Goal: Task Accomplishment & Management: Manage account settings

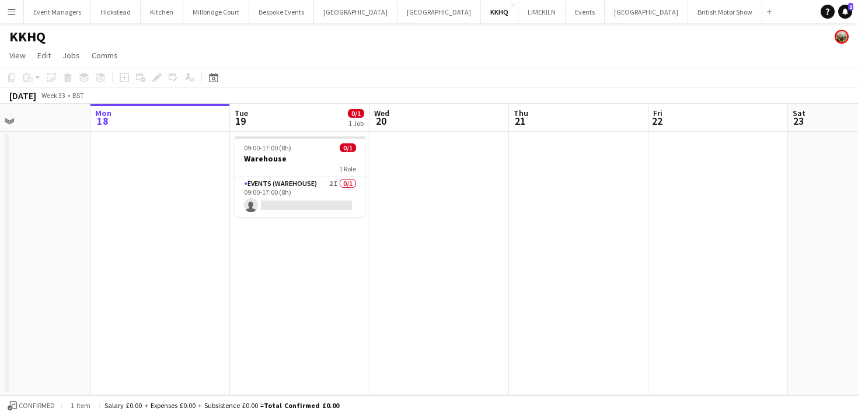
scroll to position [0, 322]
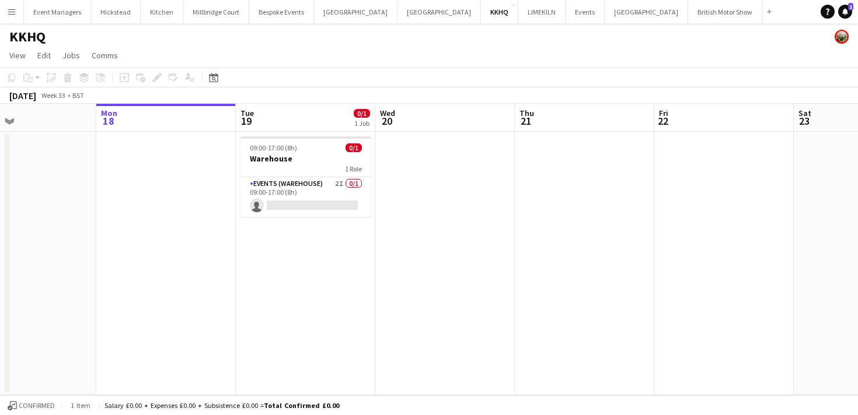
click at [15, 16] on app-icon "Menu" at bounding box center [11, 11] width 9 height 9
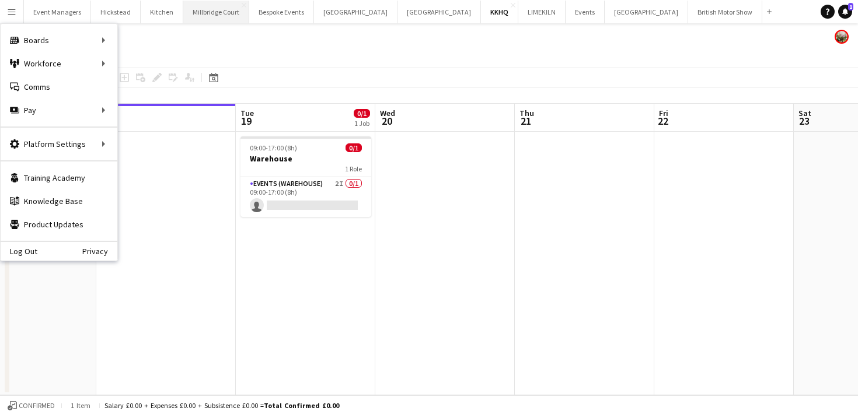
click at [204, 6] on button "[GEOGRAPHIC_DATA]" at bounding box center [216, 12] width 66 height 23
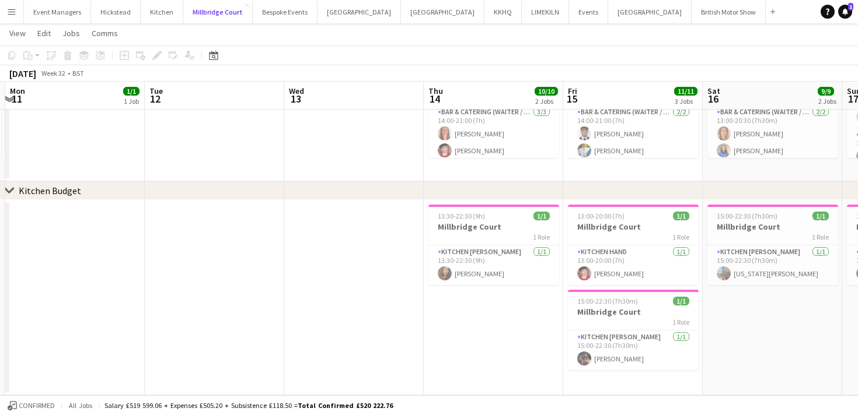
scroll to position [0, 249]
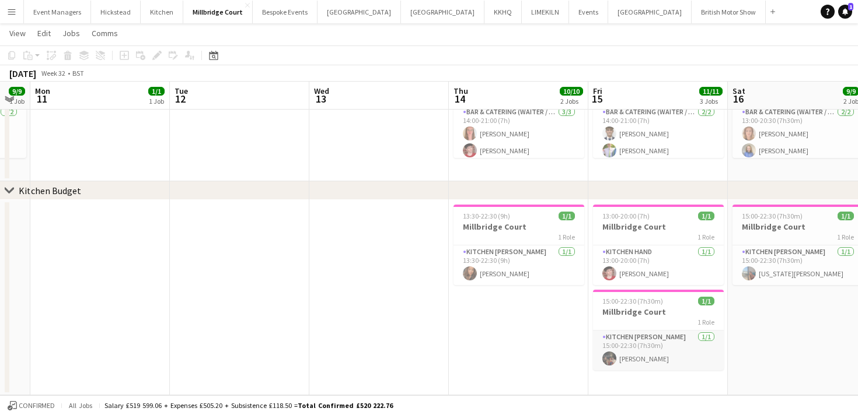
click at [613, 358] on app-user-avatar at bounding box center [609, 359] width 14 height 14
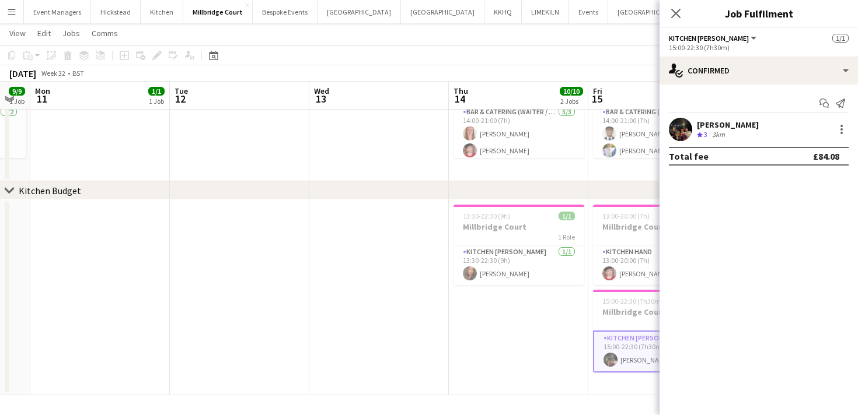
click at [679, 137] on app-user-avatar at bounding box center [680, 129] width 23 height 23
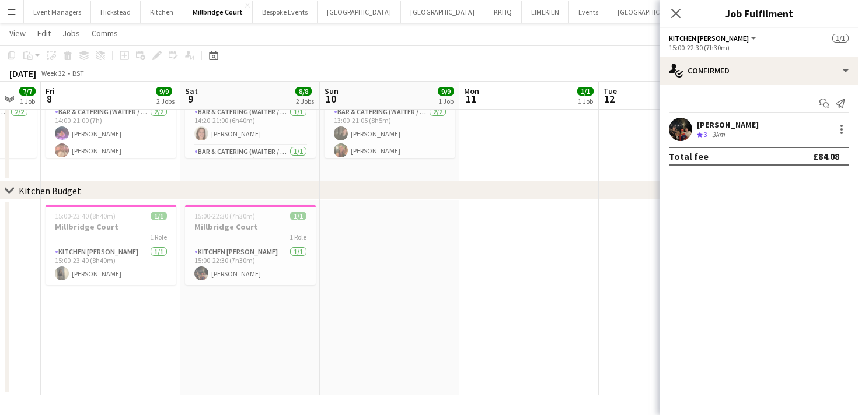
scroll to position [0, 316]
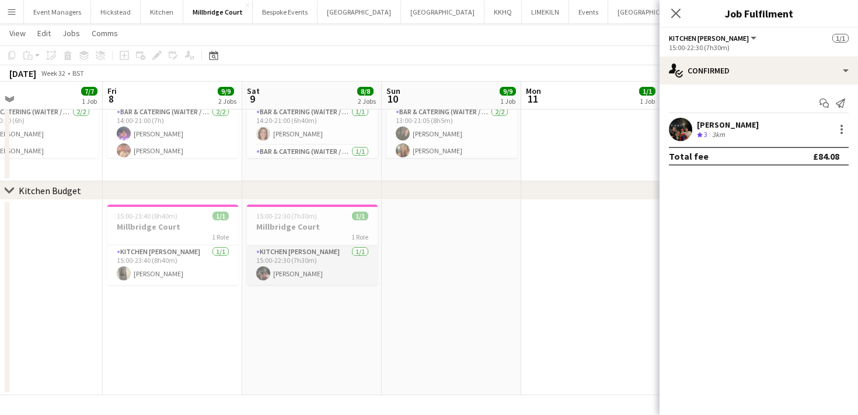
click at [291, 271] on app-card-role "Kitchen [PERSON_NAME] [DATE] 15:00-22:30 (7h30m) [PERSON_NAME]" at bounding box center [312, 266] width 131 height 40
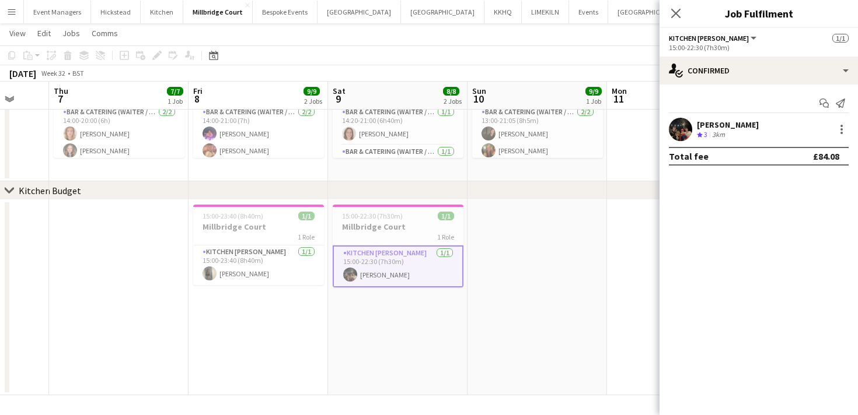
click at [358, 270] on app-card-role "Kitchen [PERSON_NAME] [DATE] 15:00-22:30 (7h30m) [PERSON_NAME]" at bounding box center [398, 267] width 131 height 42
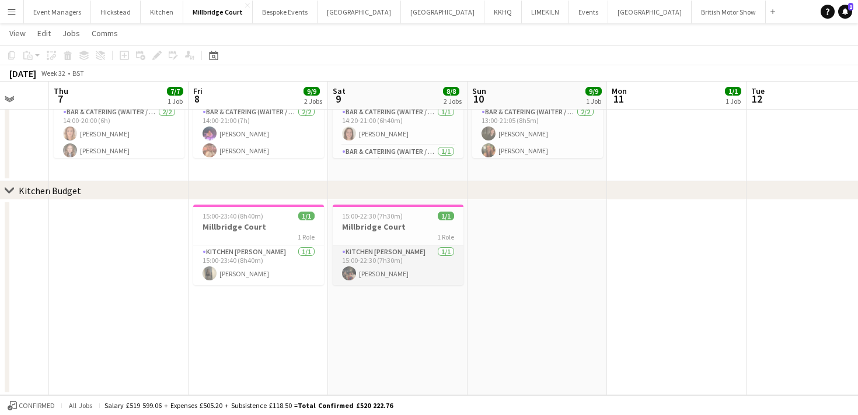
click at [358, 270] on app-card-role "Kitchen [PERSON_NAME] [DATE] 15:00-22:30 (7h30m) [PERSON_NAME]" at bounding box center [398, 266] width 131 height 40
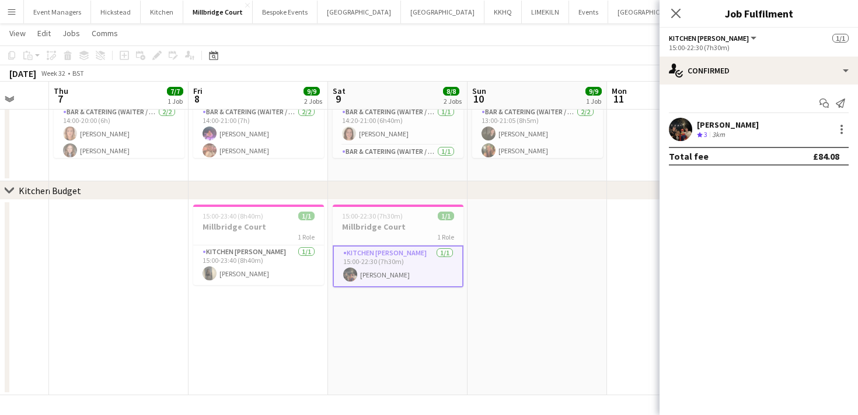
click at [684, 130] on app-user-avatar at bounding box center [680, 129] width 23 height 23
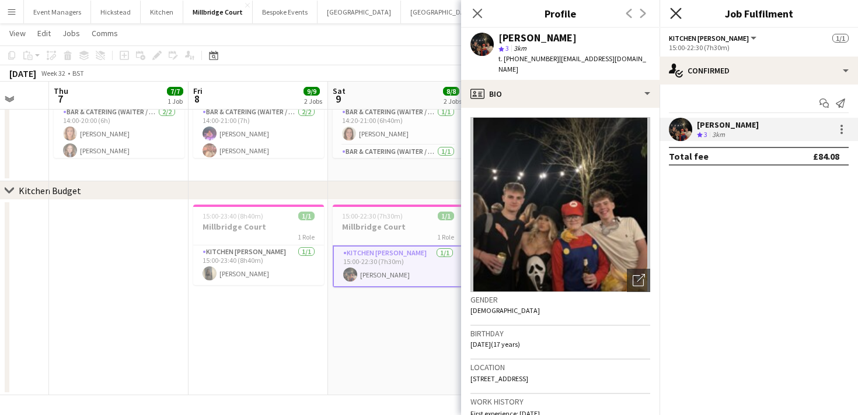
click at [672, 15] on icon "Close pop-in" at bounding box center [675, 13] width 11 height 11
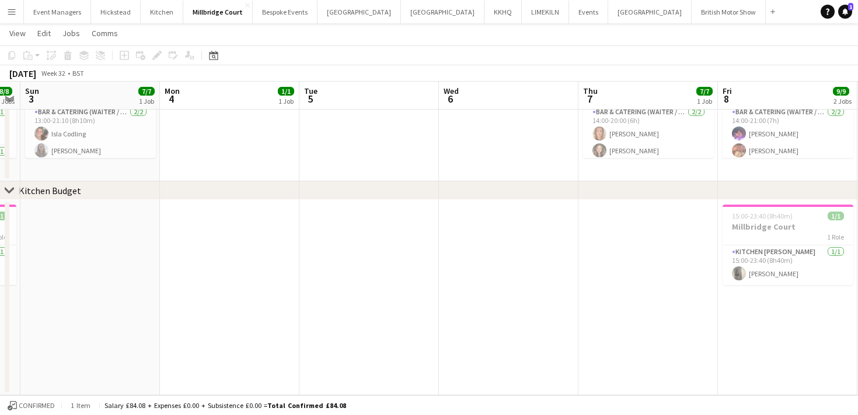
scroll to position [0, 256]
